Goal: Information Seeking & Learning: Learn about a topic

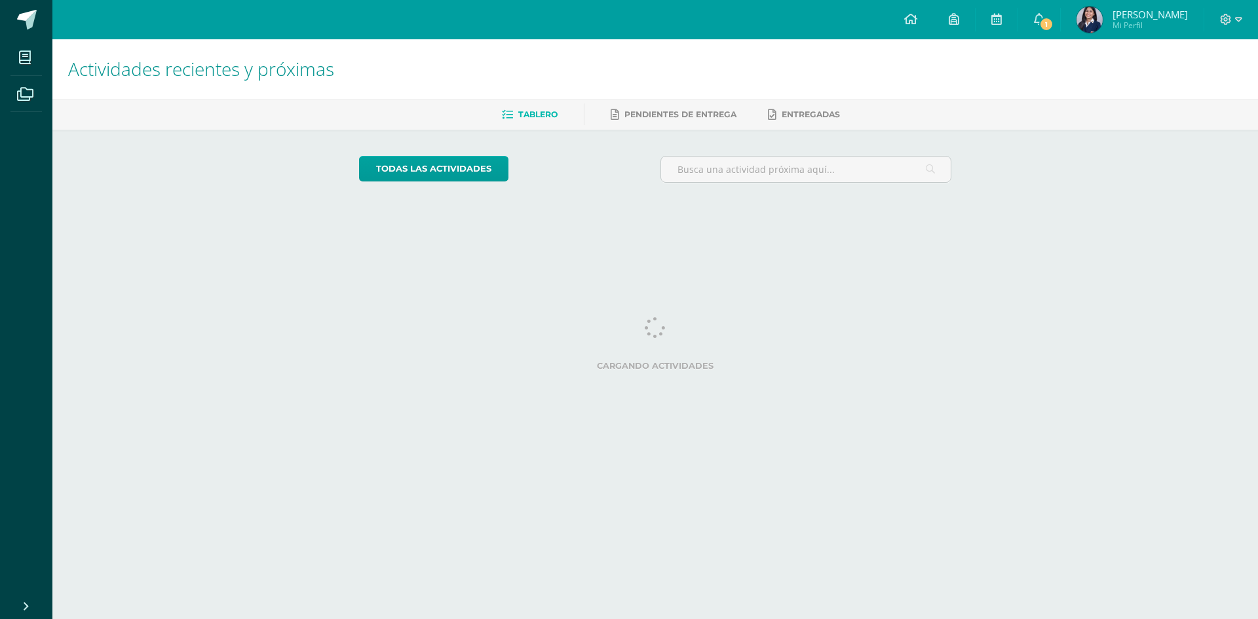
click at [1100, 18] on img at bounding box center [1090, 20] width 26 height 26
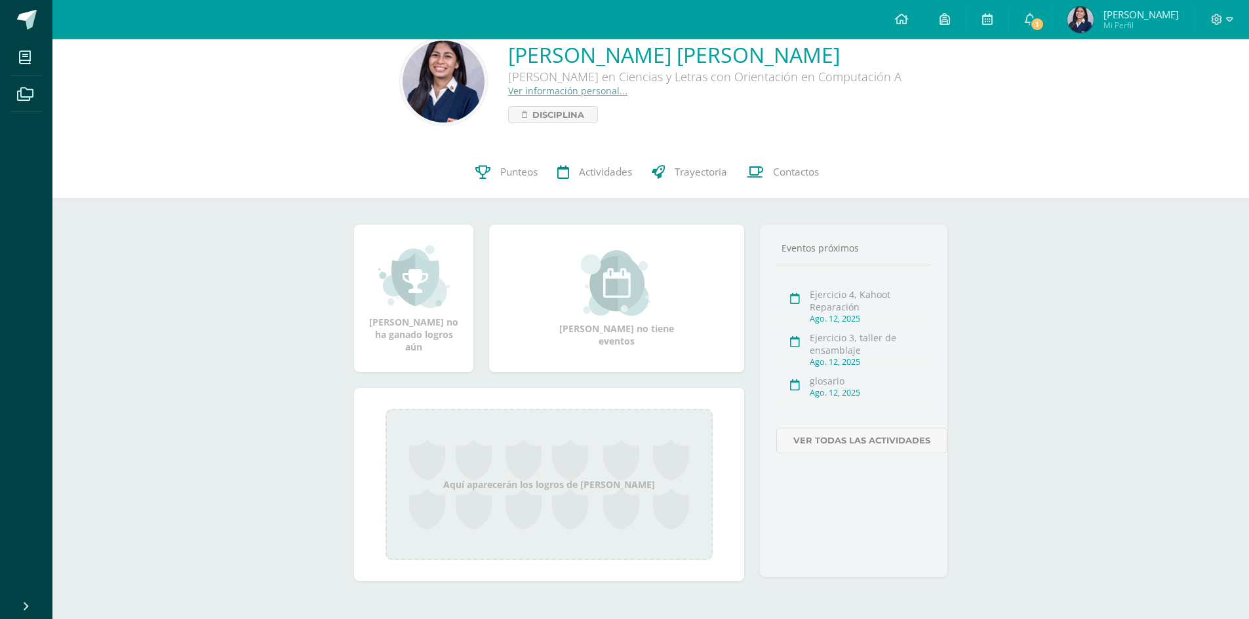
scroll to position [44, 0]
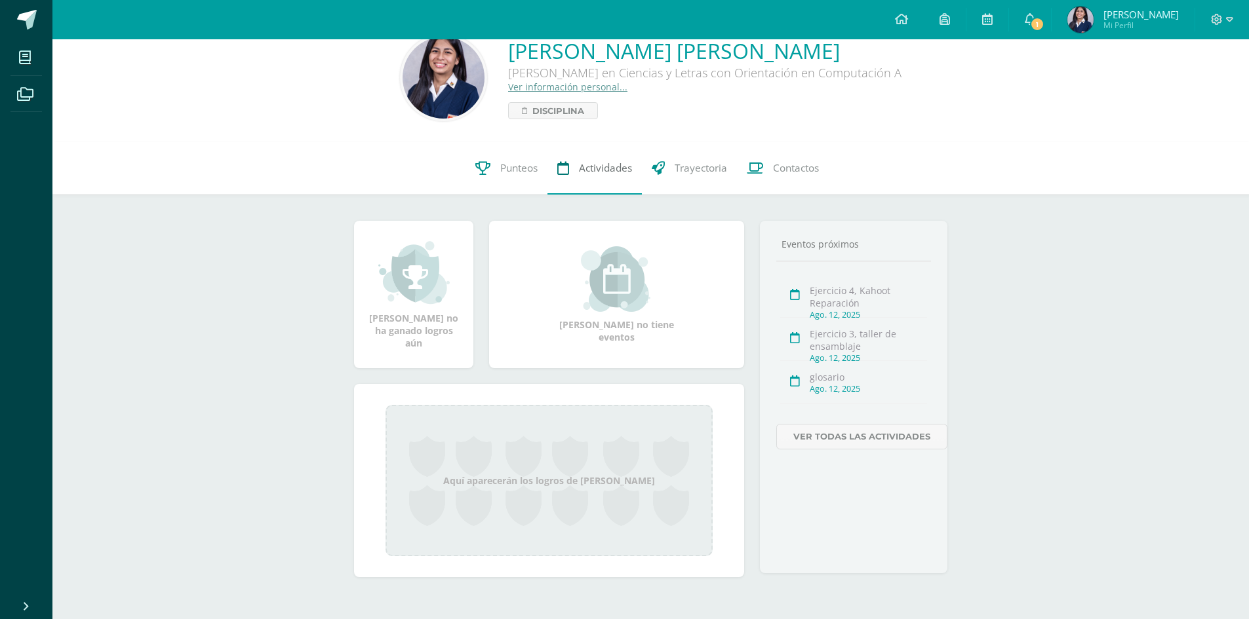
click at [548, 176] on link "Actividades" at bounding box center [594, 168] width 94 height 52
click at [1035, 13] on icon at bounding box center [1029, 19] width 10 height 12
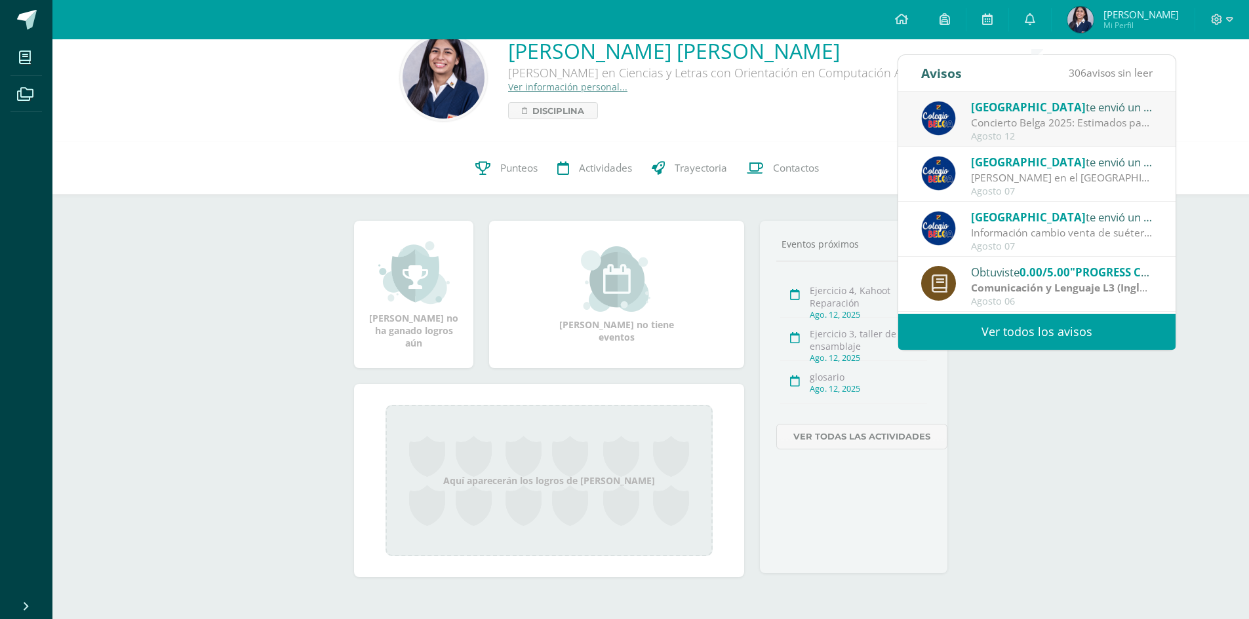
scroll to position [1, 0]
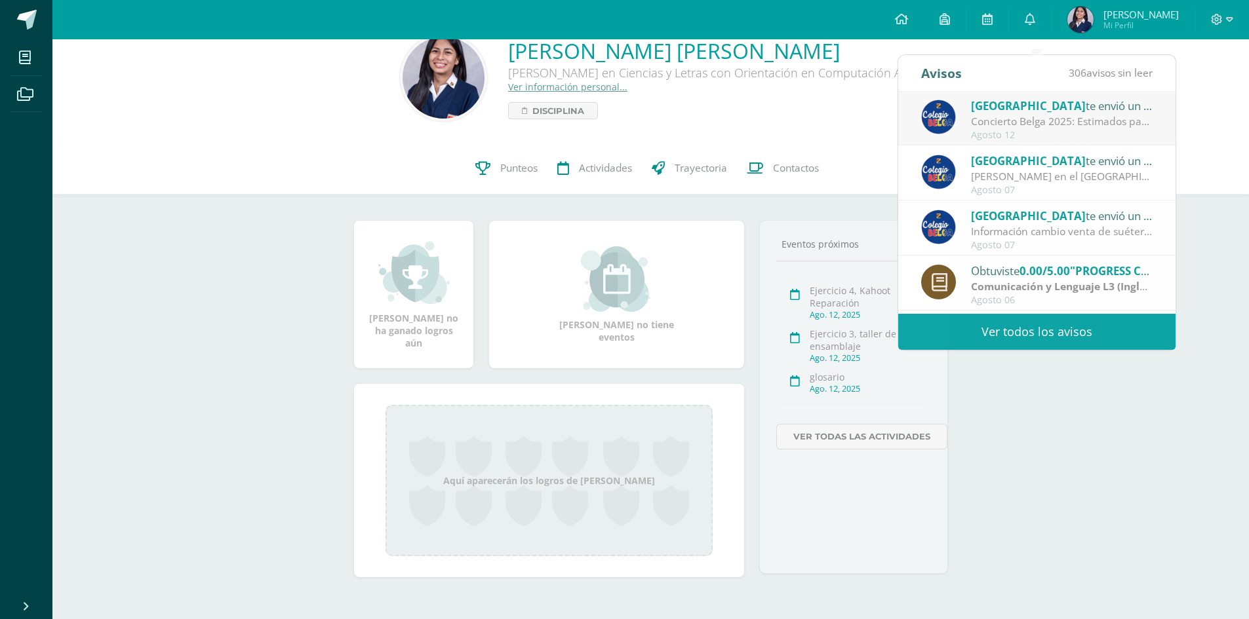
click at [1224, 159] on div "0 Sofia Yutaka 2023609 Punteos Actividades Trayectoria Contactos" at bounding box center [650, 168] width 1196 height 52
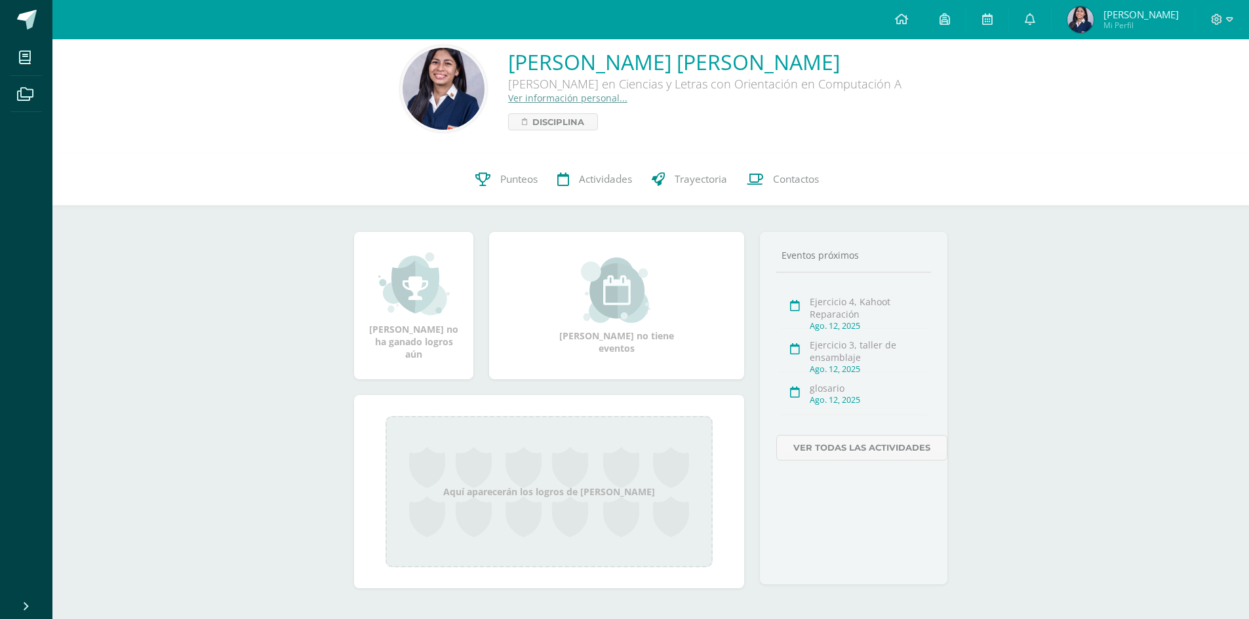
scroll to position [0, 0]
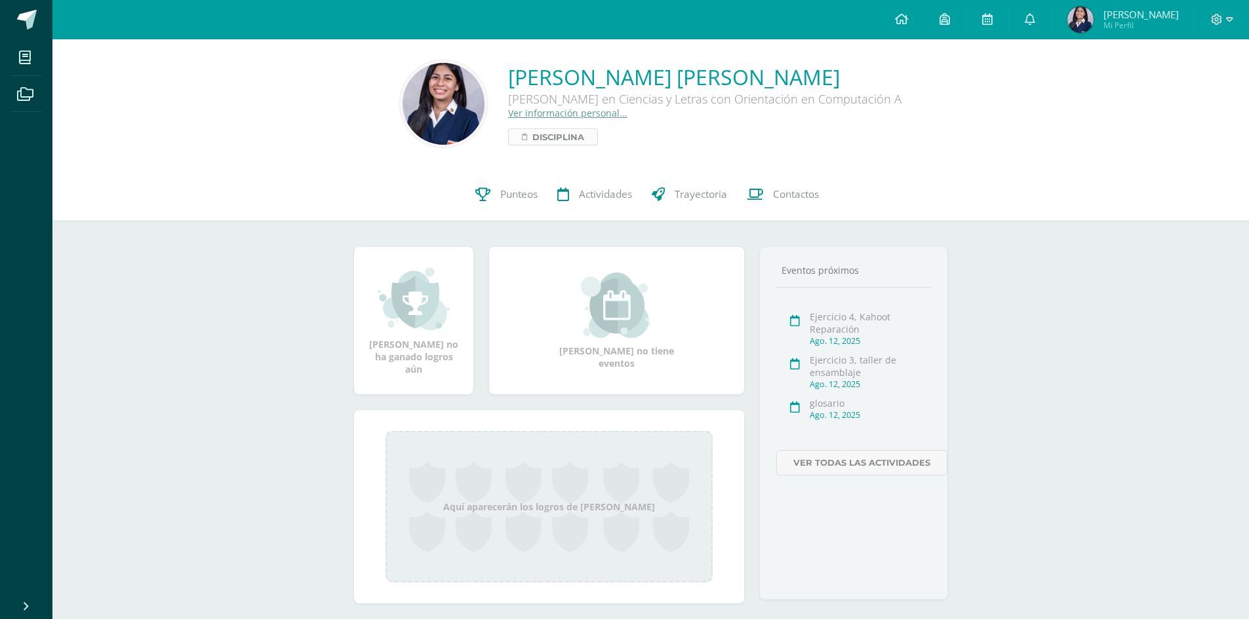
click at [597, 146] on link "Disciplina" at bounding box center [553, 136] width 90 height 17
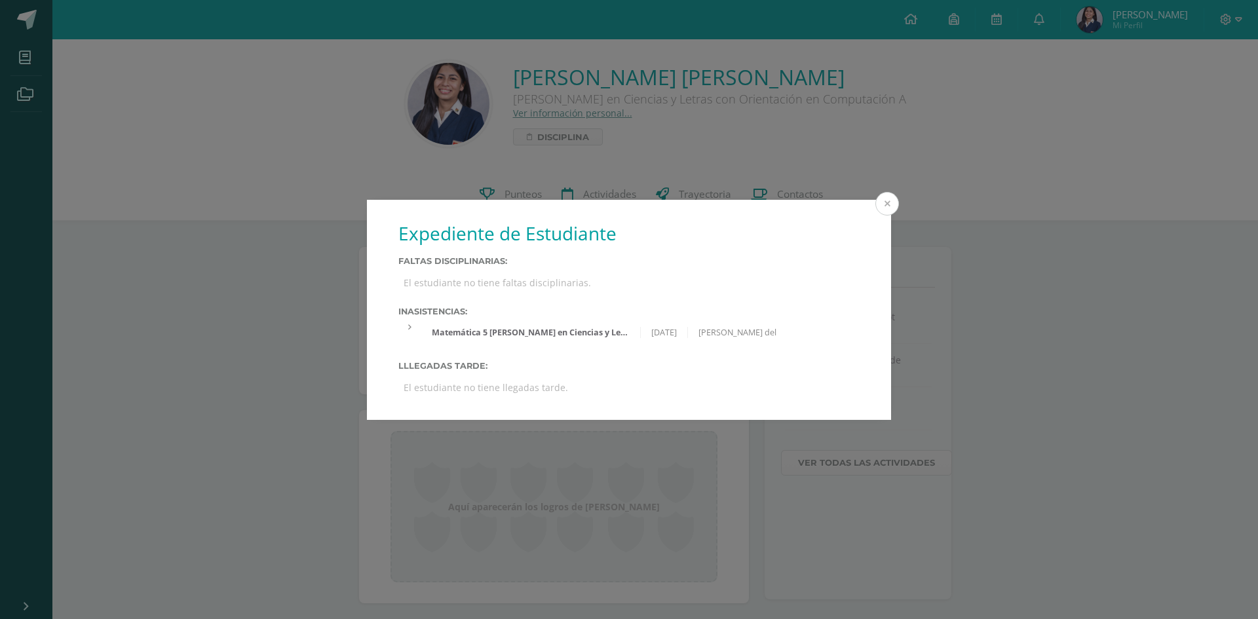
click at [891, 203] on button at bounding box center [888, 204] width 24 height 24
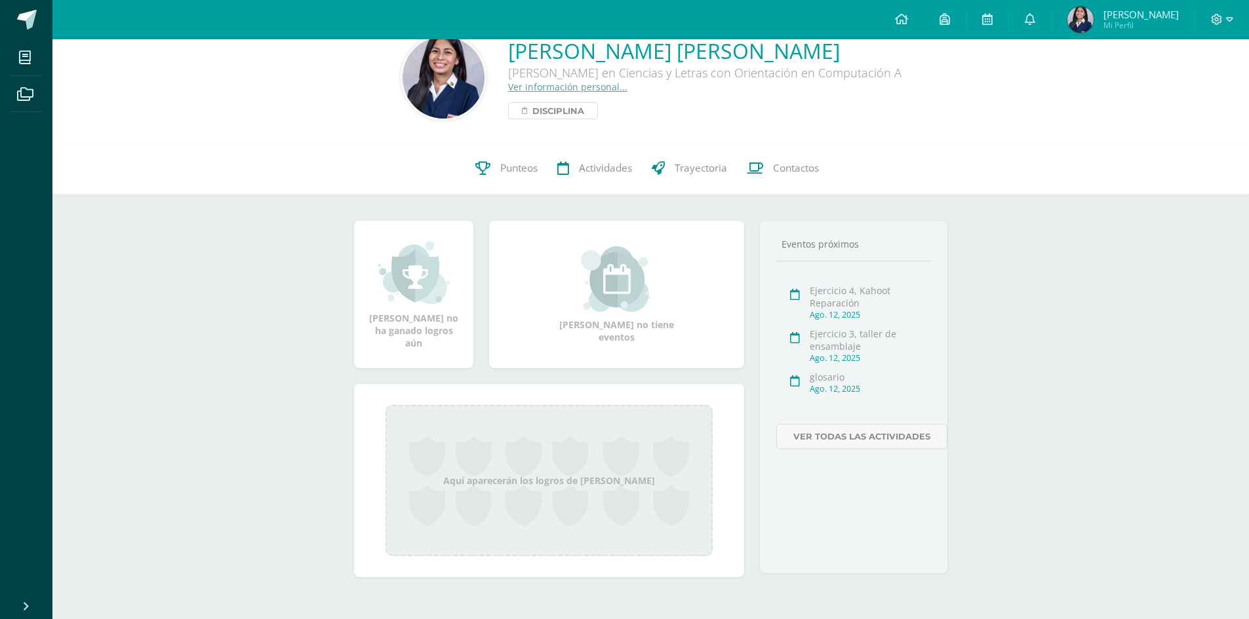
scroll to position [44, 0]
click at [1093, 9] on img at bounding box center [1080, 20] width 26 height 26
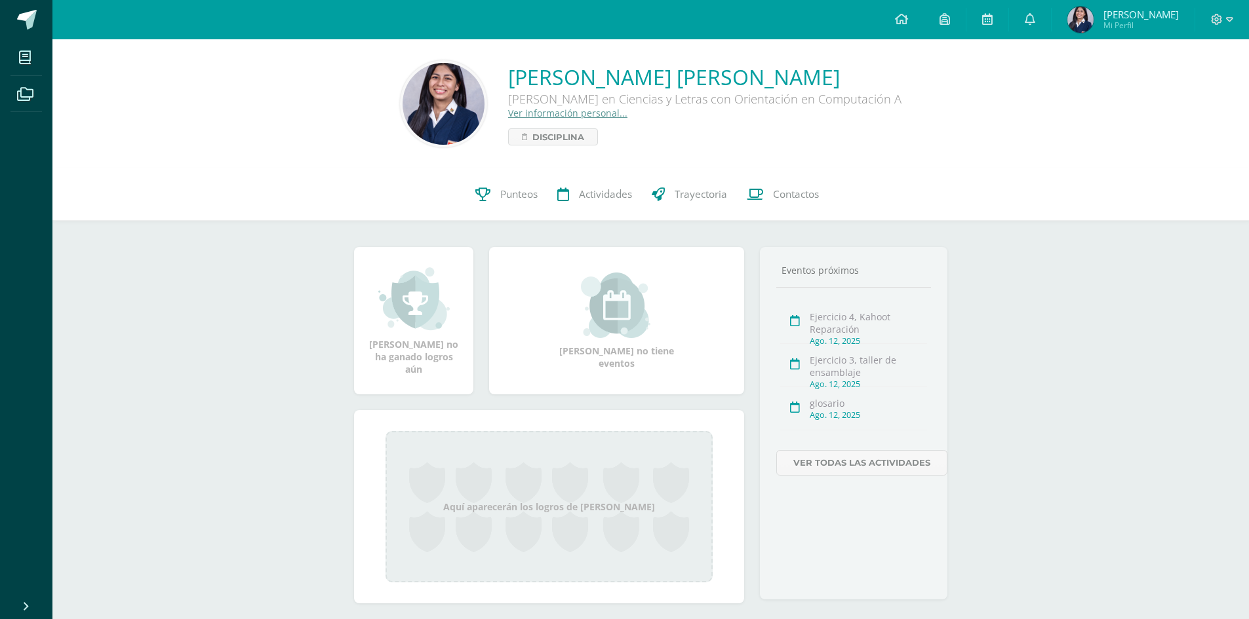
click at [1148, 20] on span "[PERSON_NAME]" at bounding box center [1140, 14] width 75 height 13
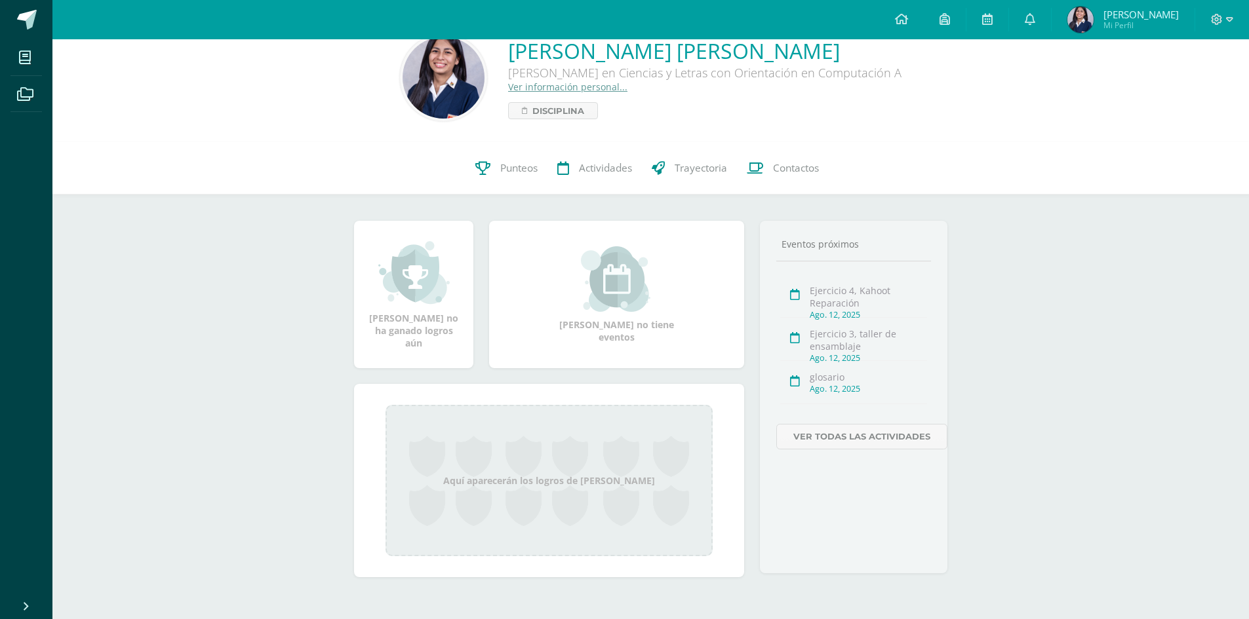
scroll to position [44, 0]
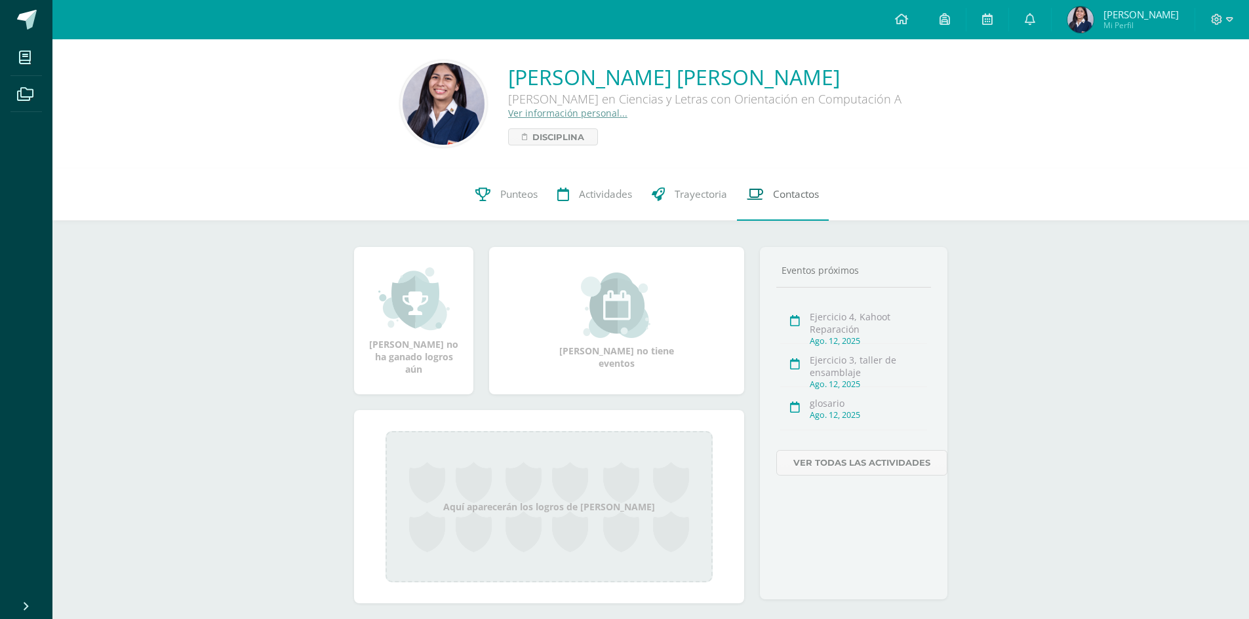
click at [766, 212] on link "Contactos" at bounding box center [783, 194] width 92 height 52
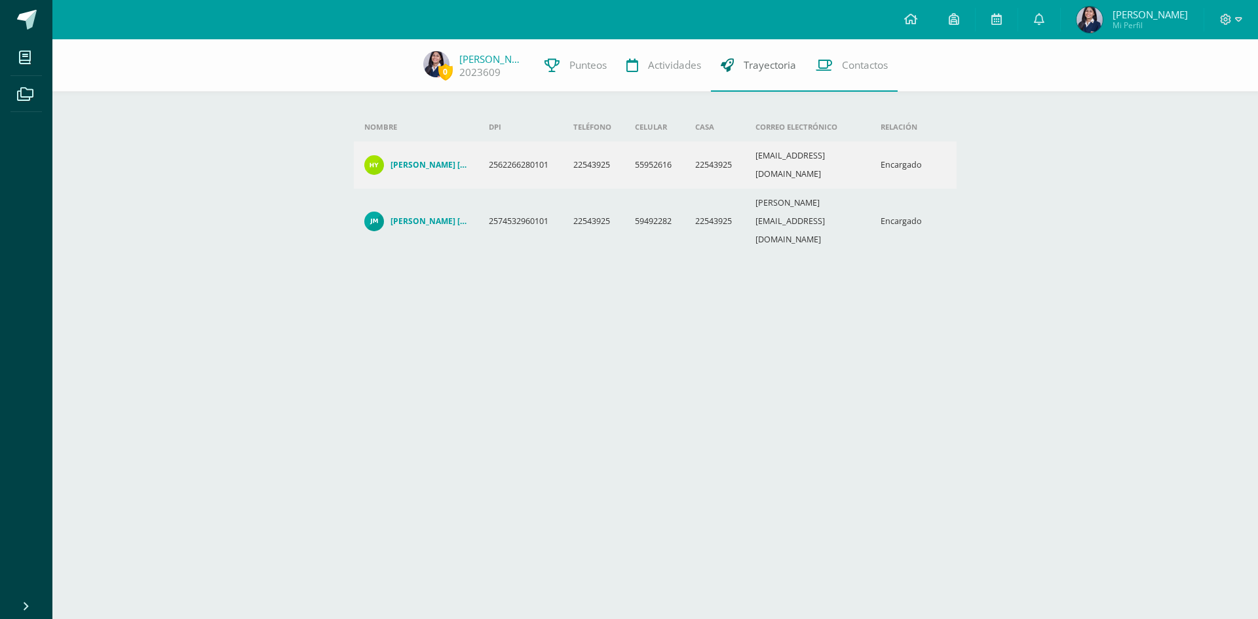
click at [749, 49] on link "Trayectoria" at bounding box center [758, 65] width 95 height 52
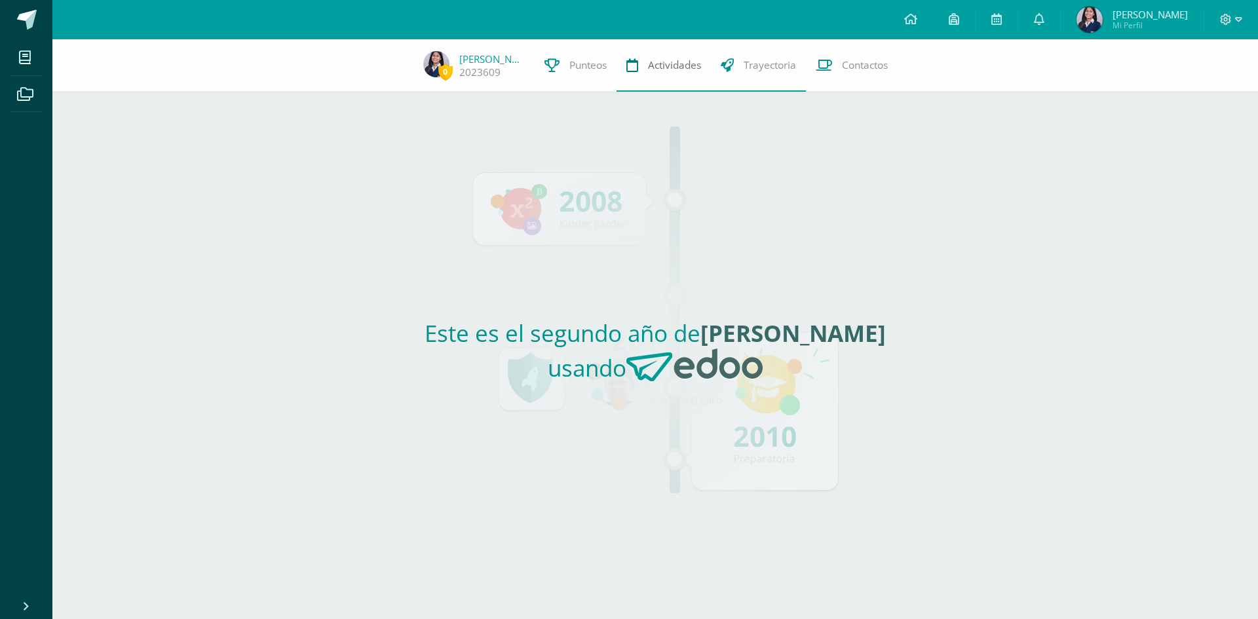
click at [676, 66] on span "Actividades" at bounding box center [674, 65] width 53 height 14
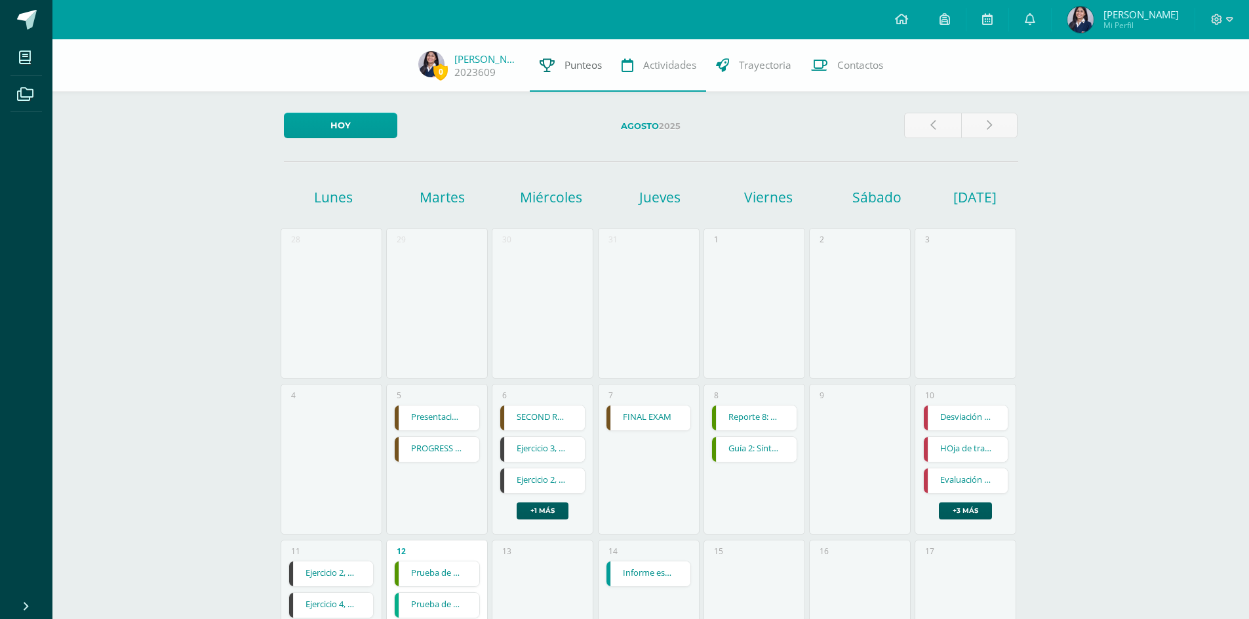
click at [559, 73] on link "Punteos" at bounding box center [571, 65] width 82 height 52
click at [490, 68] on link "2023609" at bounding box center [474, 73] width 41 height 14
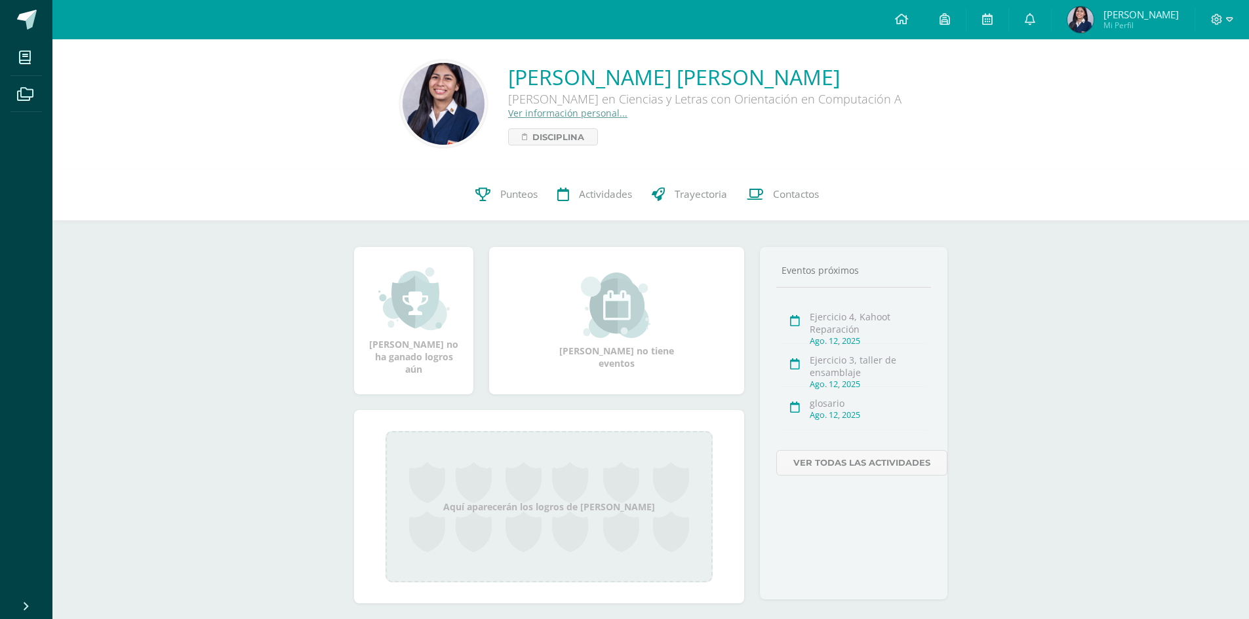
click at [564, 119] on link "Ver información personal..." at bounding box center [567, 113] width 119 height 12
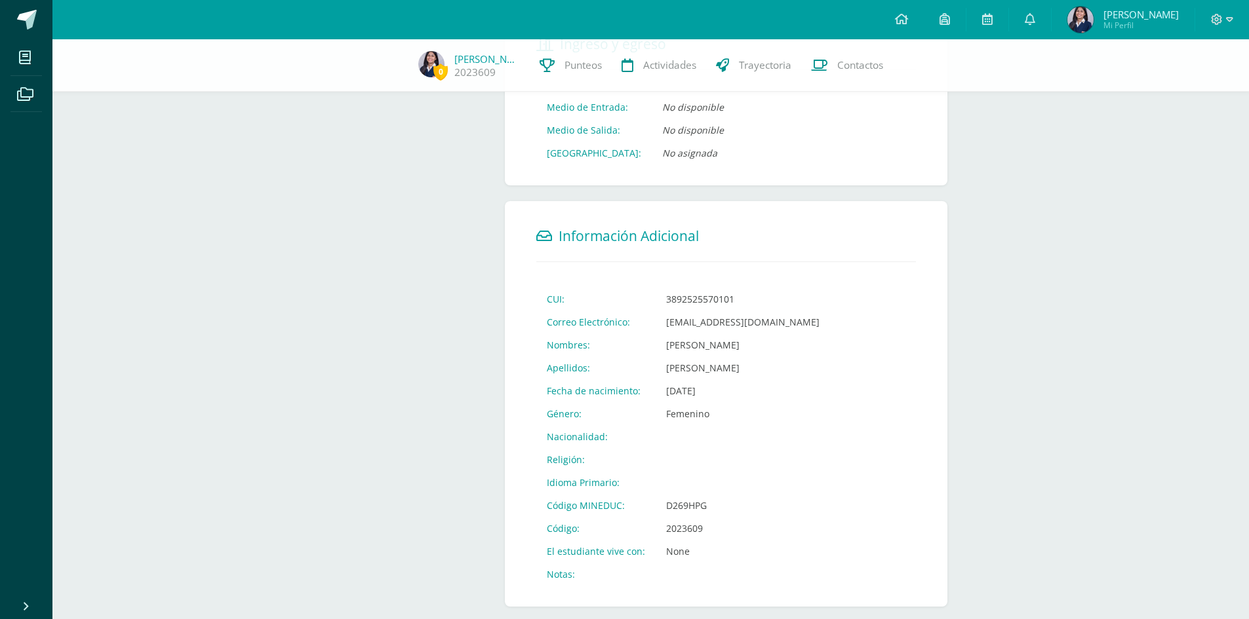
scroll to position [325, 0]
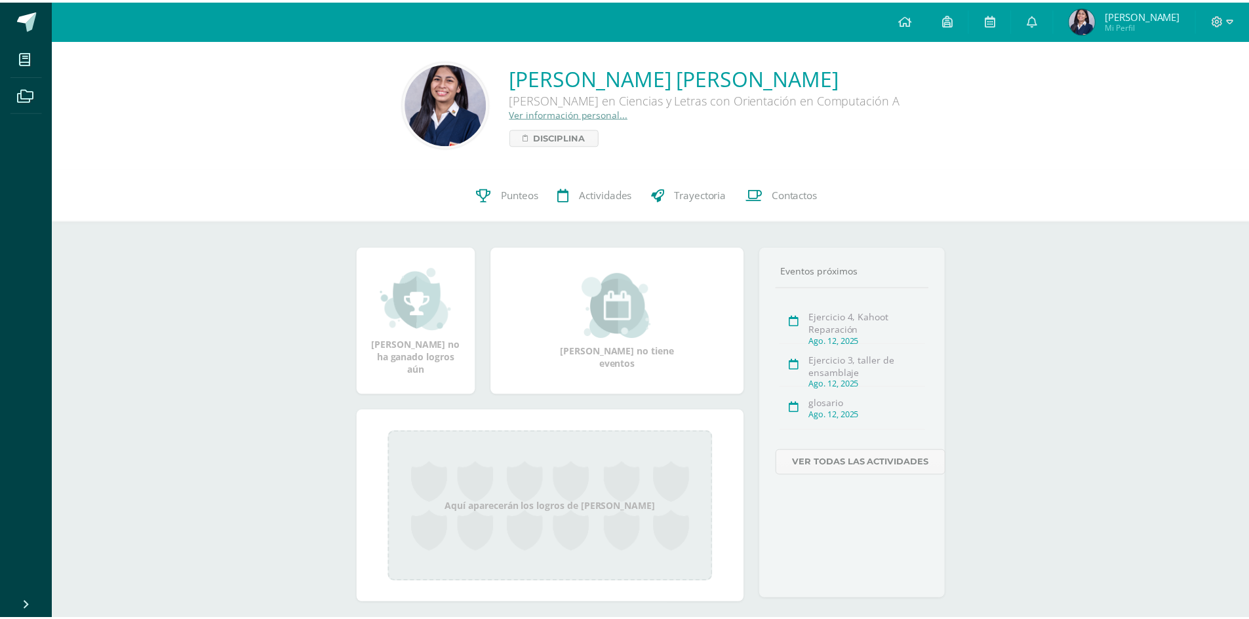
scroll to position [44, 0]
